Goal: Task Accomplishment & Management: Use online tool/utility

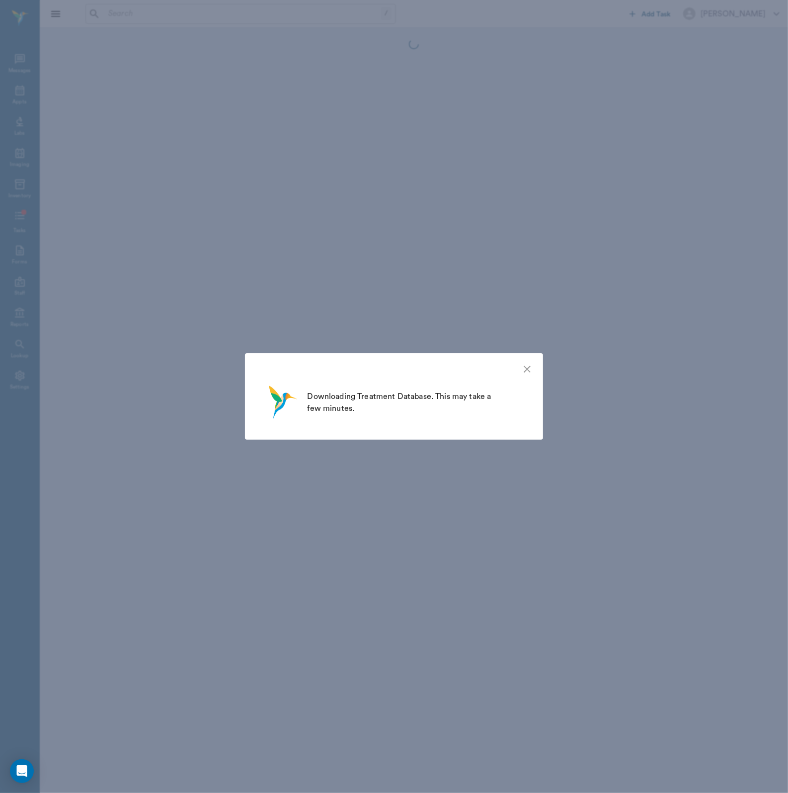
click at [529, 372] on icon "close" at bounding box center [527, 369] width 7 height 7
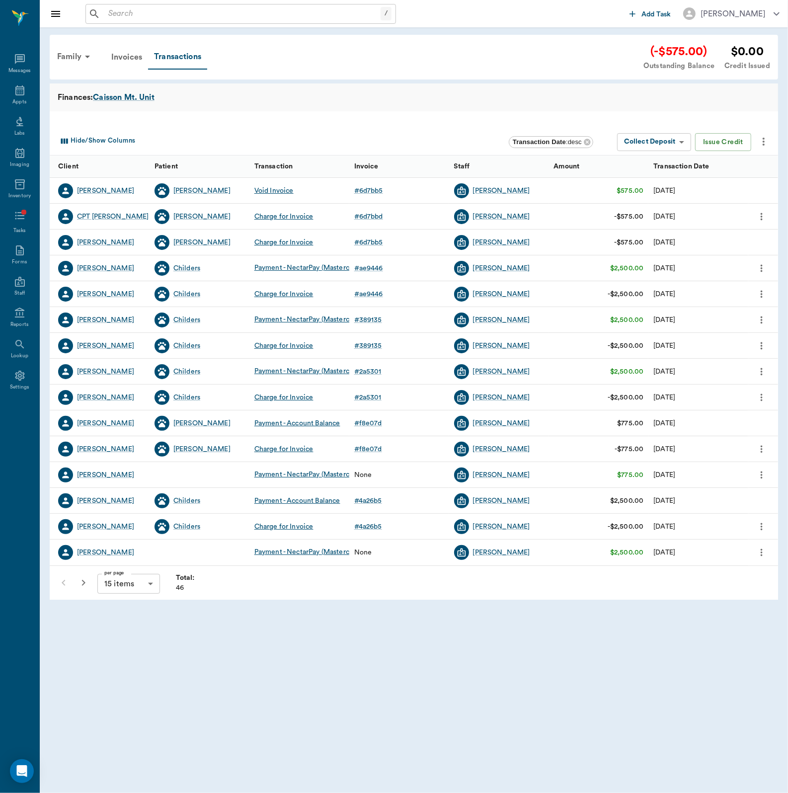
click at [136, 18] on input "text" at bounding box center [242, 14] width 276 height 14
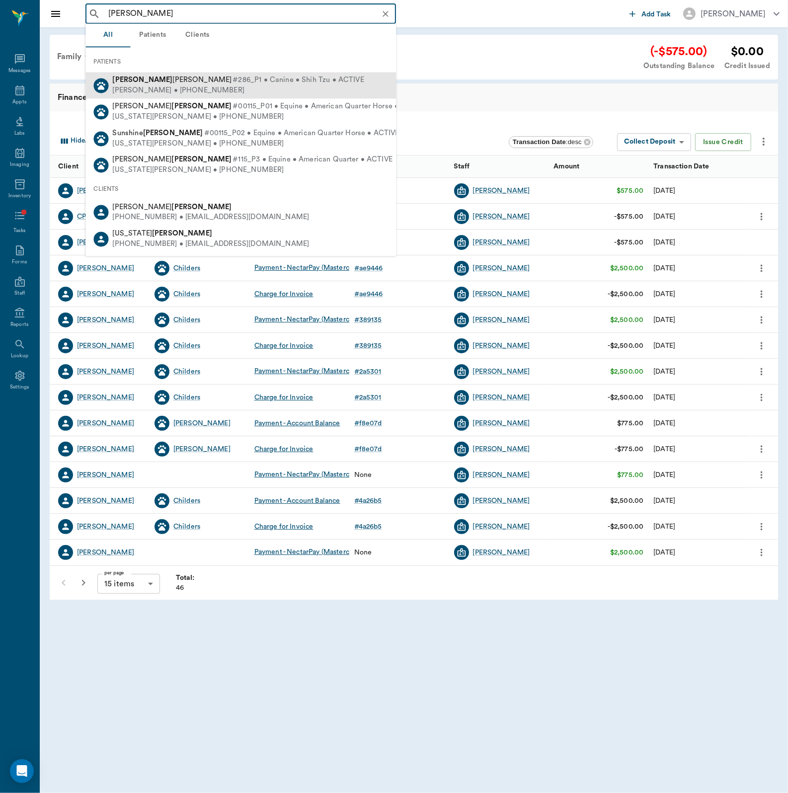
click at [131, 85] on div "[PERSON_NAME] • [PHONE_NUMBER]" at bounding box center [238, 90] width 251 height 10
type input "[PERSON_NAME]"
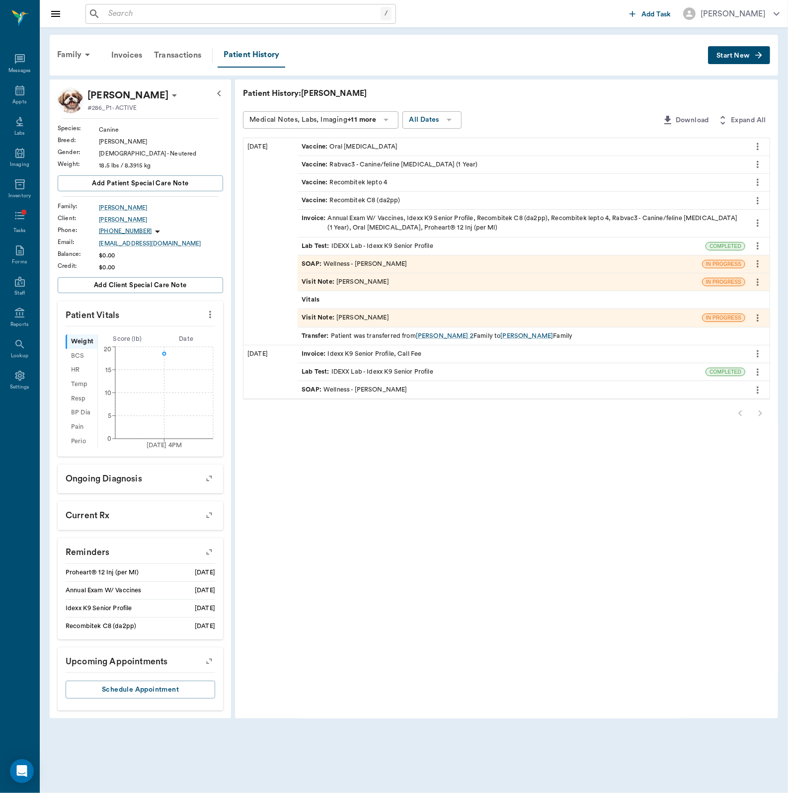
click at [752, 62] on button "Start New" at bounding box center [739, 55] width 62 height 18
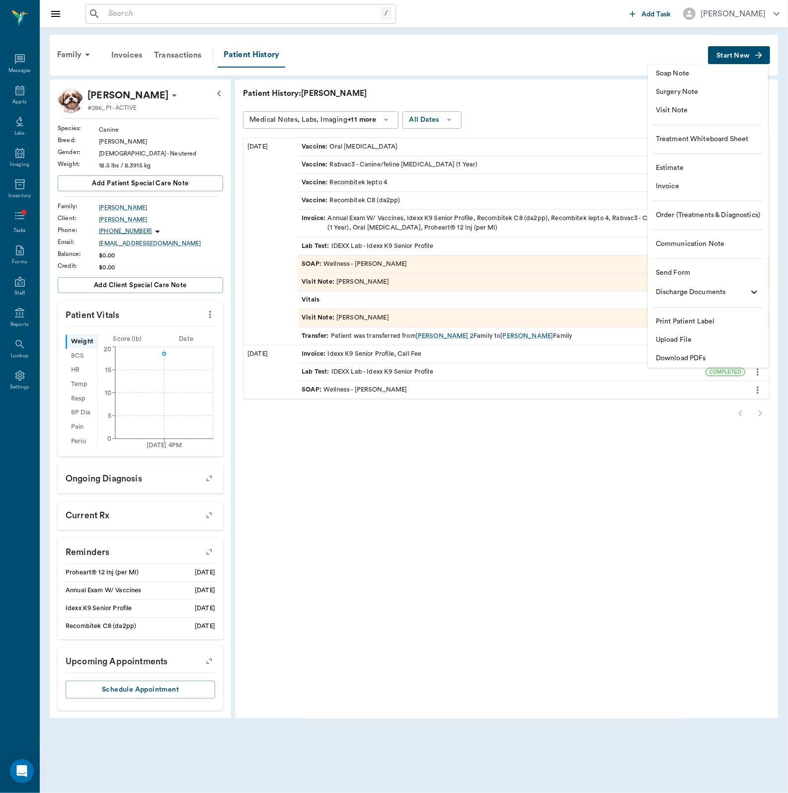
click at [695, 215] on span "Order (Treatments & Diagnostics)" at bounding box center [708, 215] width 104 height 10
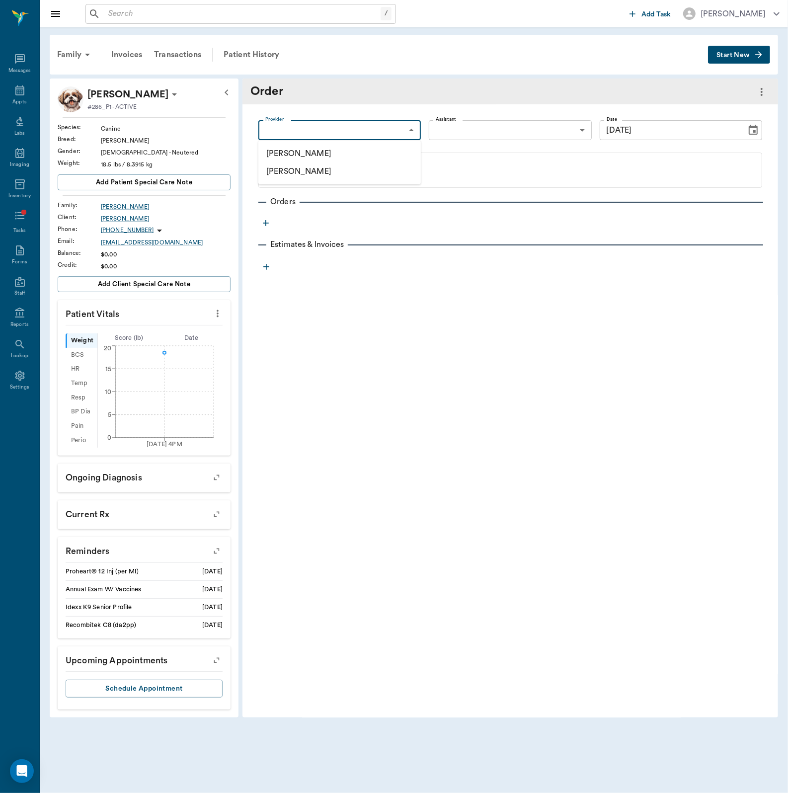
click at [382, 121] on body "/ ​ Add Task [PERSON_NAME] Nectar Messages Appts Labs Imaging Inventory Tasks F…" at bounding box center [394, 396] width 788 height 793
click at [376, 157] on li "[PERSON_NAME]" at bounding box center [339, 154] width 163 height 18
type input "649b3e03b5bc7e03f9326794"
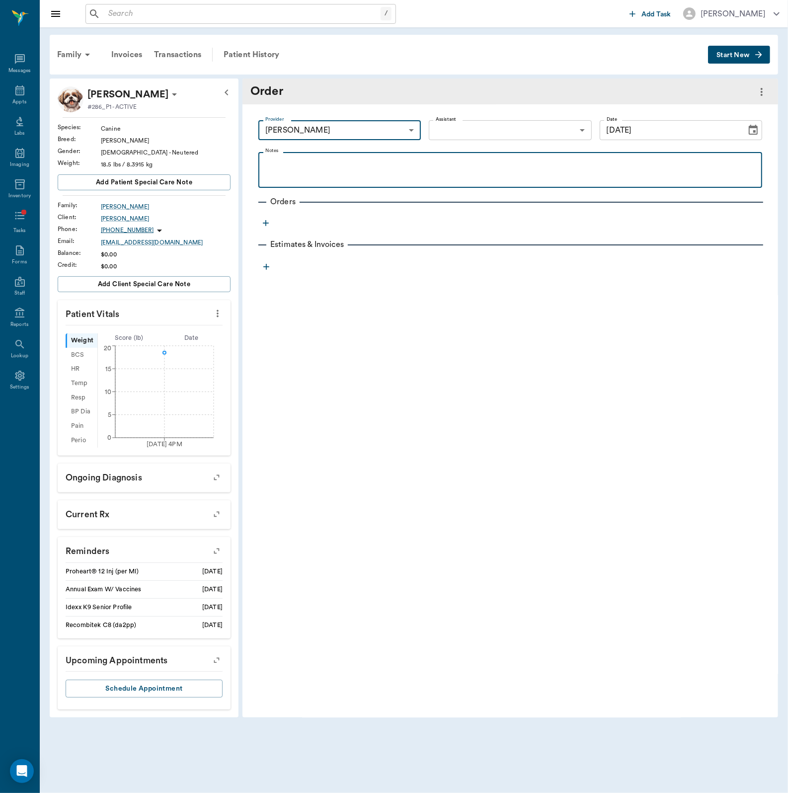
click at [487, 162] on p at bounding box center [510, 164] width 494 height 12
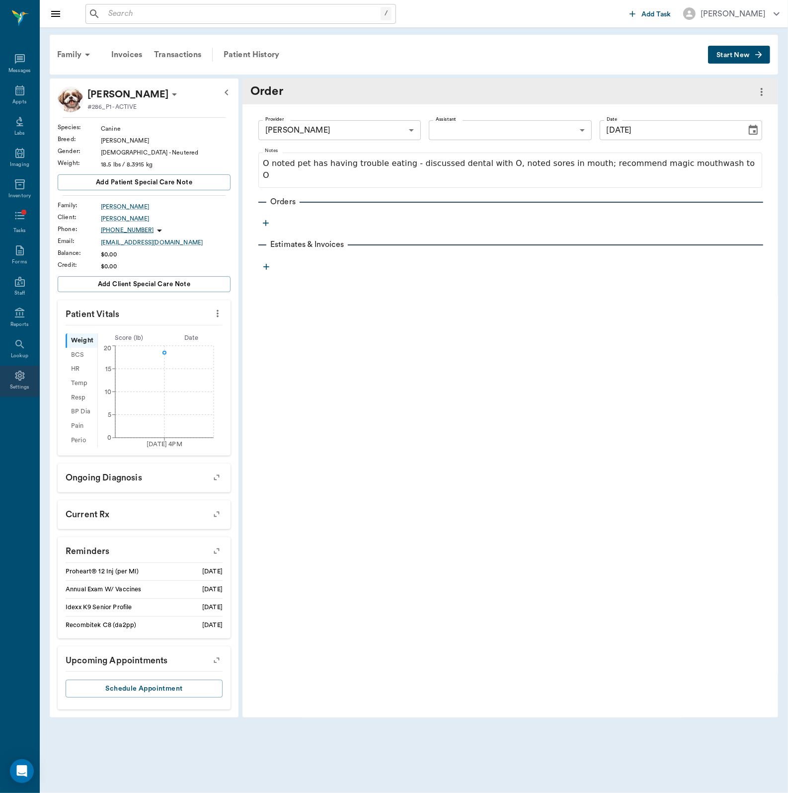
click at [32, 379] on div "Settings" at bounding box center [19, 381] width 39 height 31
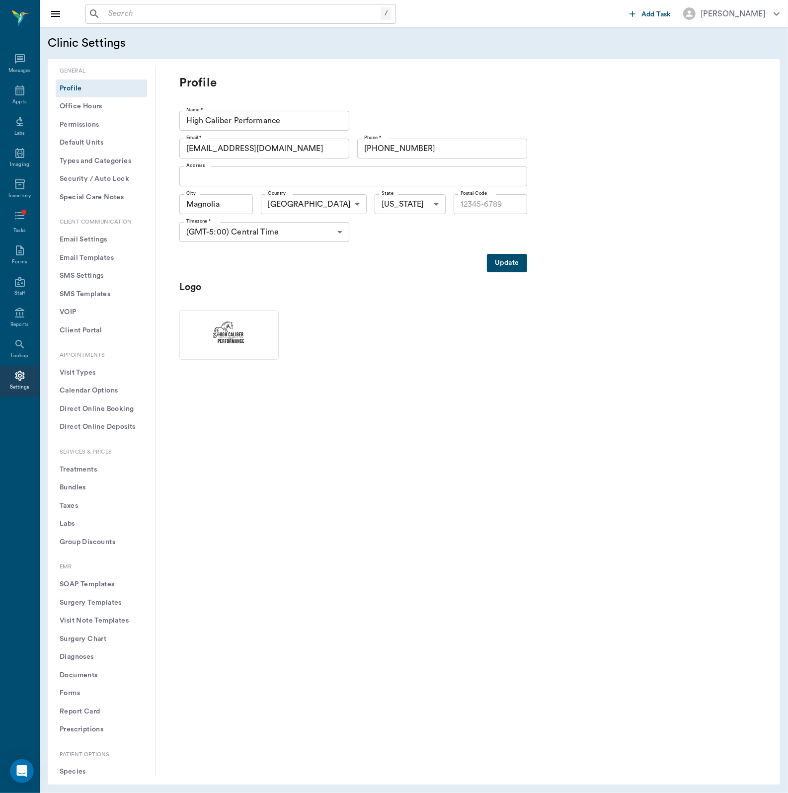
type input "77354"
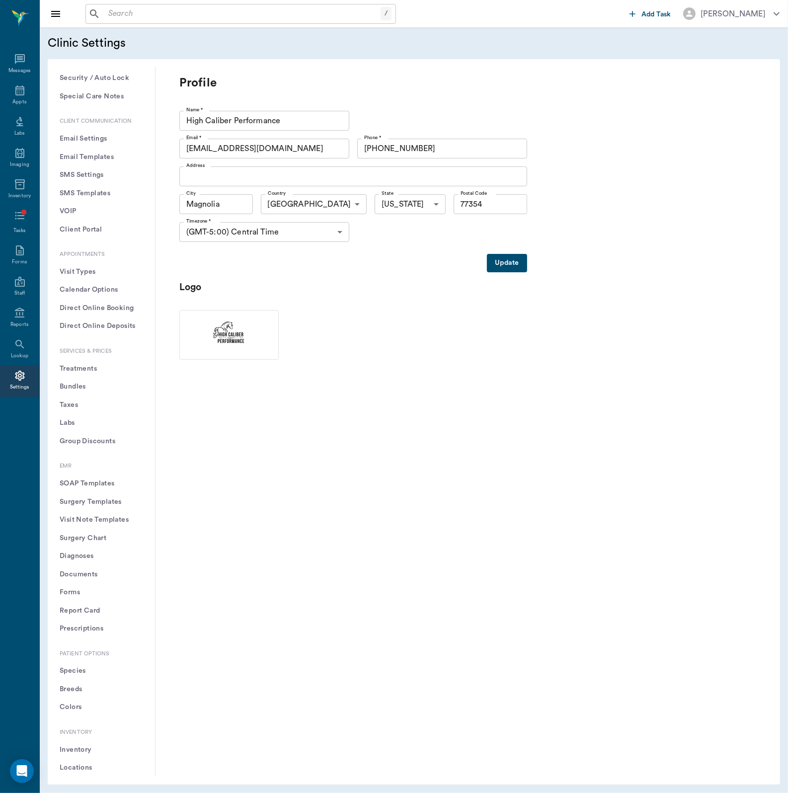
scroll to position [107, 0]
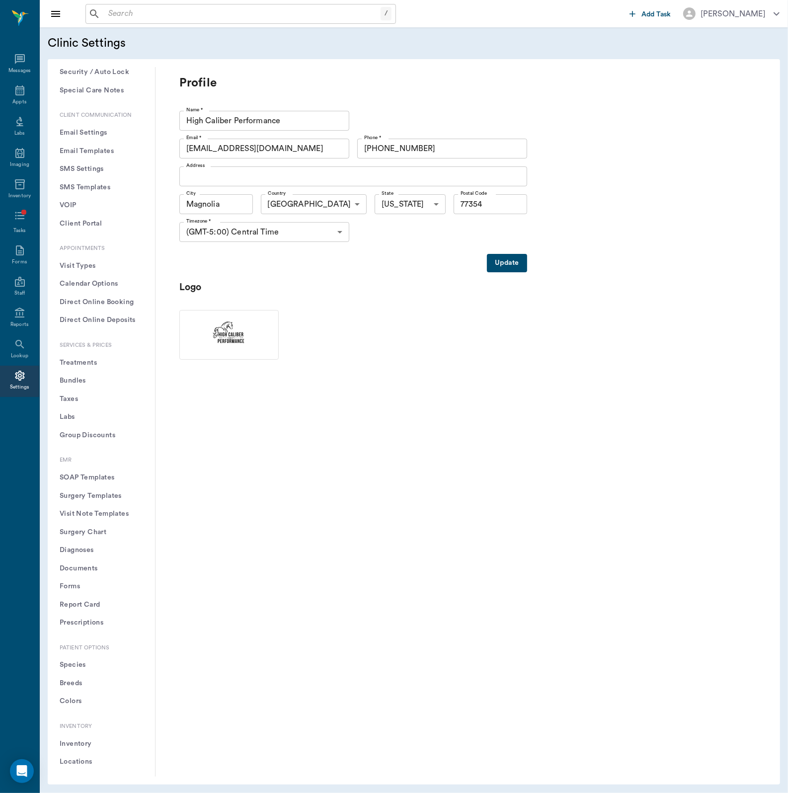
click at [156, 13] on input "text" at bounding box center [242, 14] width 276 height 14
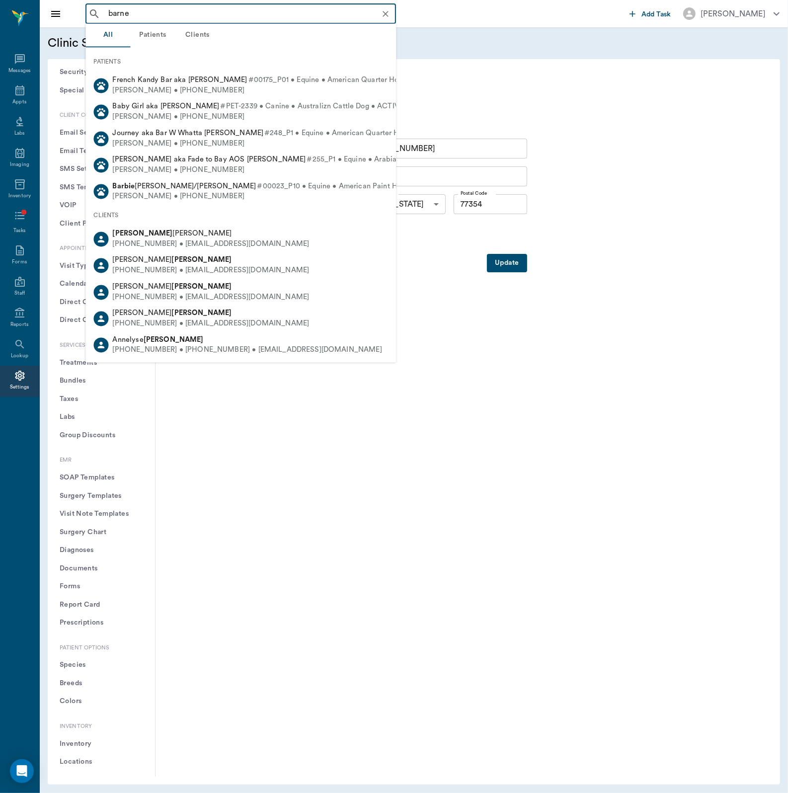
type input "[PERSON_NAME]"
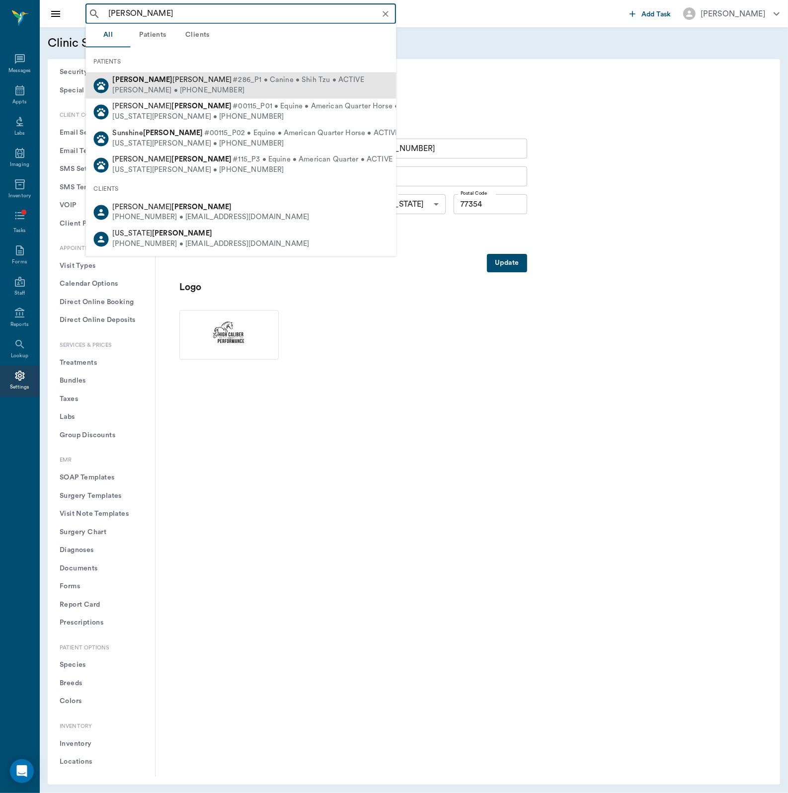
click at [179, 88] on div "[PERSON_NAME] • [PHONE_NUMBER]" at bounding box center [238, 90] width 251 height 10
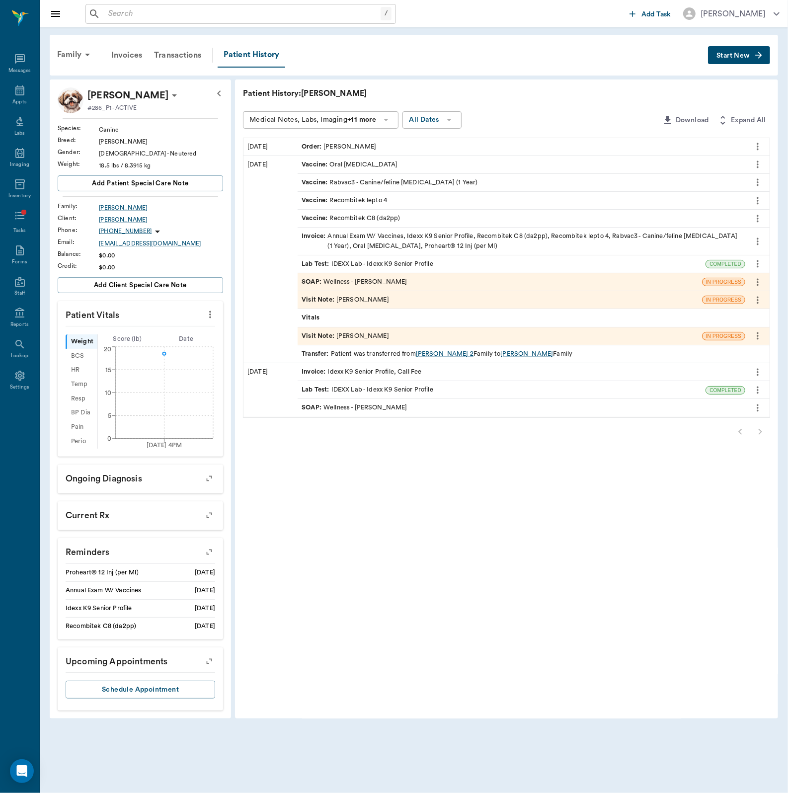
click at [328, 154] on div "Order : [PERSON_NAME]" at bounding box center [522, 146] width 448 height 17
